Goal: Find specific page/section: Find specific page/section

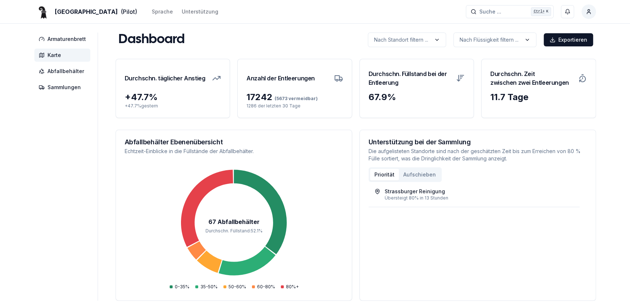
click at [50, 54] on span "Karte" at bounding box center [55, 55] width 14 height 7
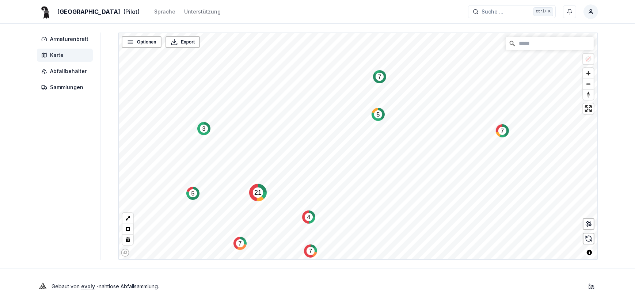
click at [379, 77] on text "7" at bounding box center [379, 77] width 3 height 6
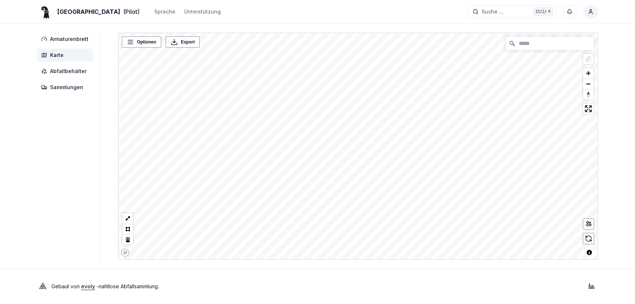
click at [367, 0] on html "Basel (Pilot) Sprache Unterstützung Suche ... Suche ... Ctrl+ K Roland Oberli A…" at bounding box center [317, 152] width 635 height 304
